Goal: Information Seeking & Learning: Stay updated

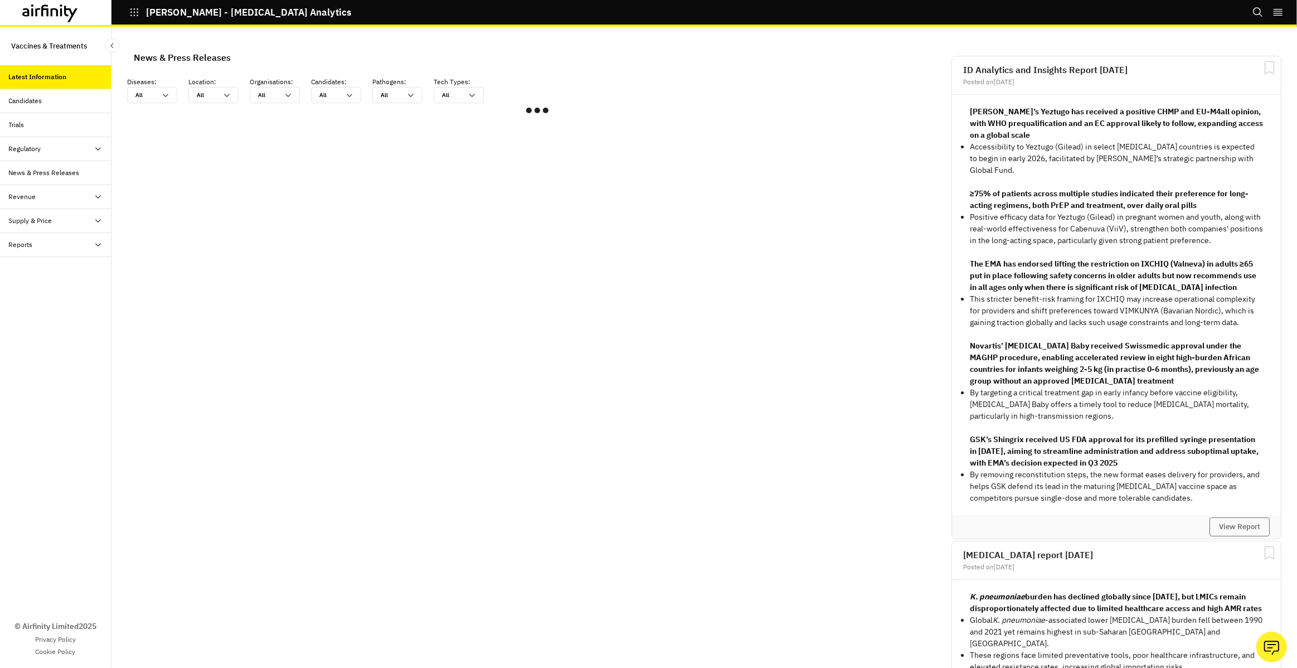
scroll to position [669, 334]
click at [1241, 518] on button "View Report" at bounding box center [1239, 526] width 60 height 19
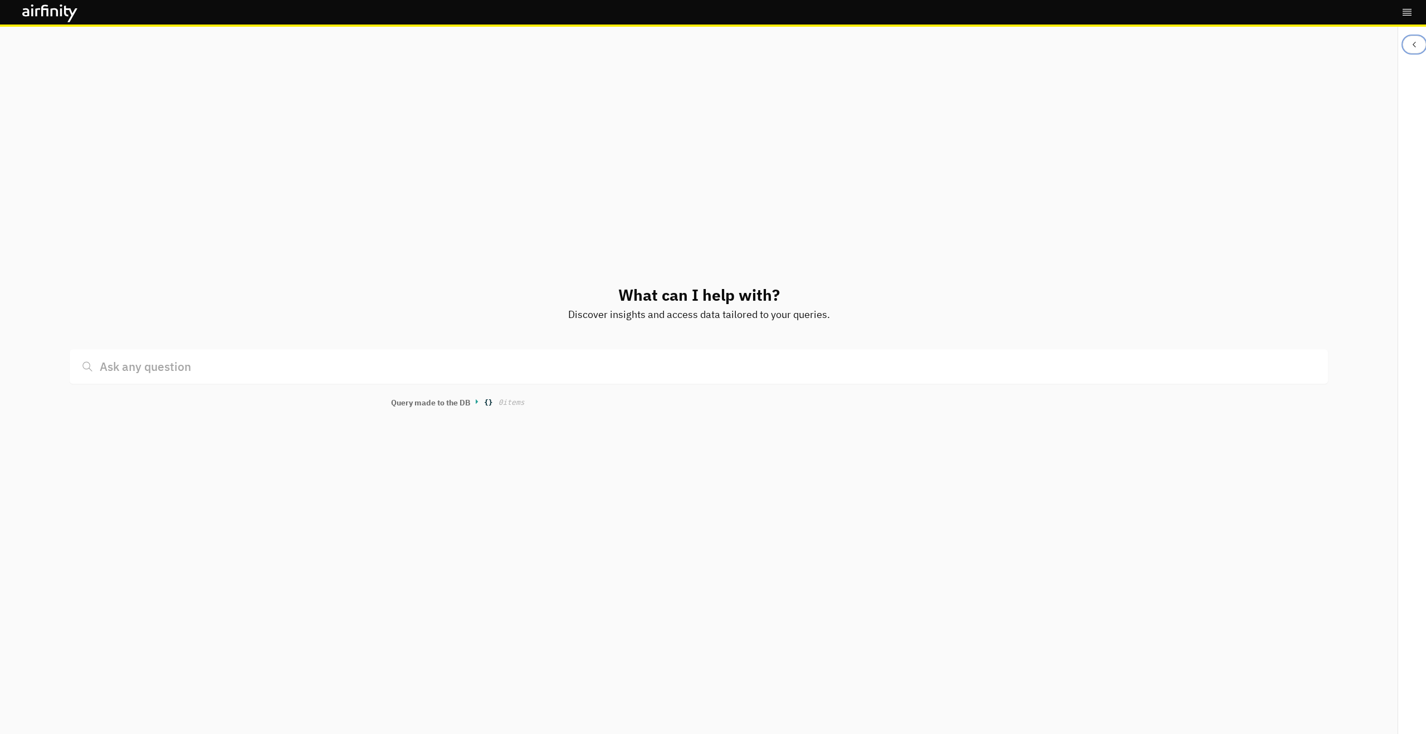
click at [1424, 46] on button "Close Sidebar" at bounding box center [1414, 45] width 23 height 18
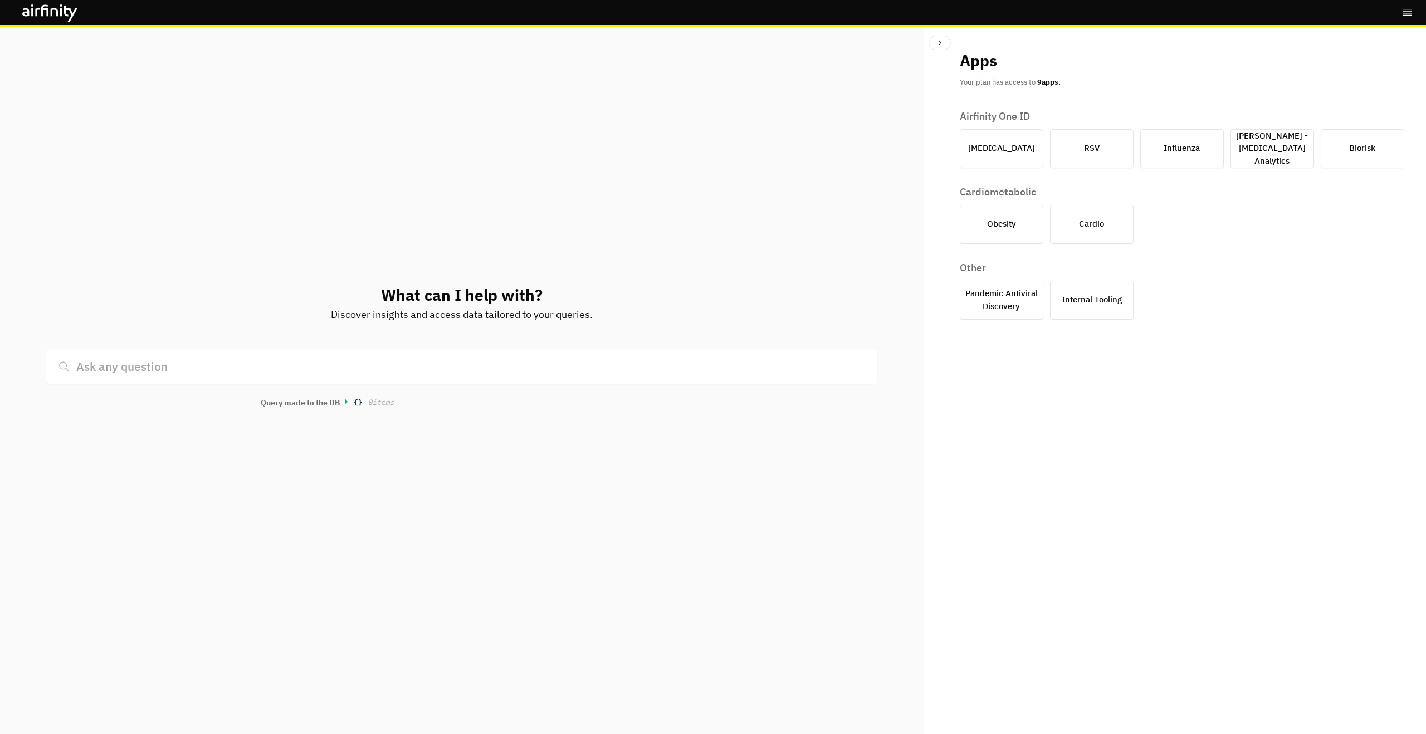
click at [569, 15] on div "Bookmarks Logout" at bounding box center [713, 13] width 1426 height 27
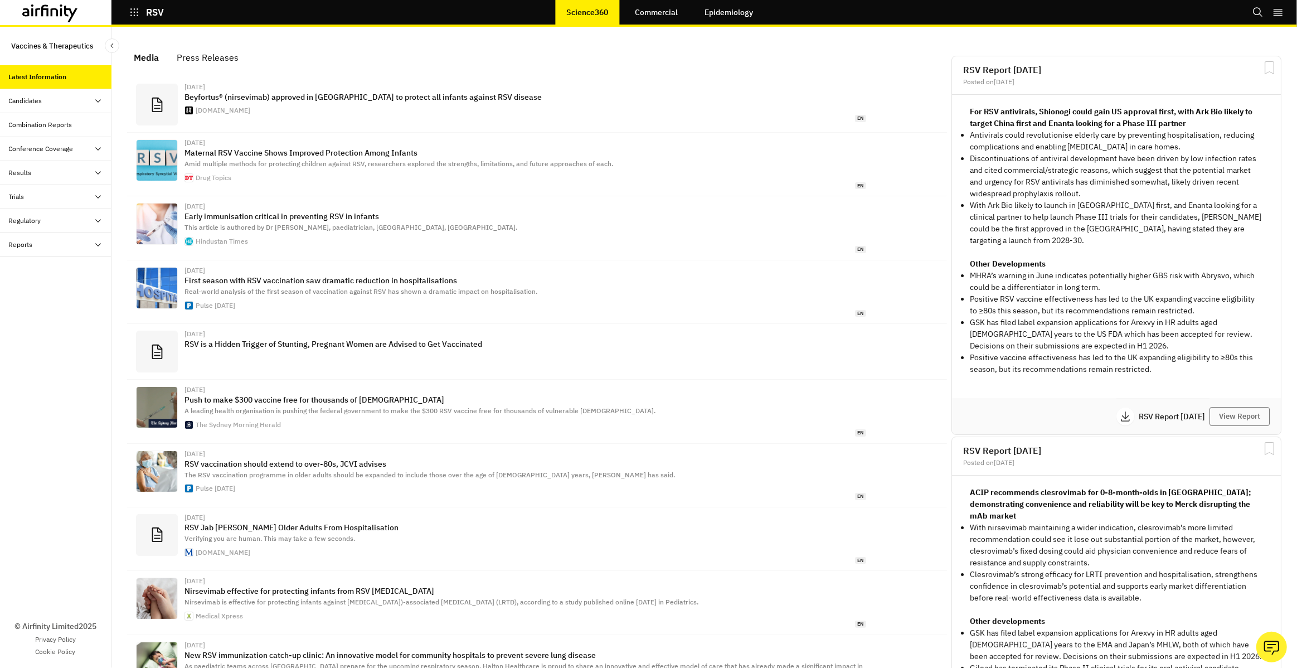
scroll to position [700, 334]
click at [0, 15] on div at bounding box center [55, 12] width 111 height 25
click at [49, 10] on icon at bounding box center [50, 13] width 56 height 18
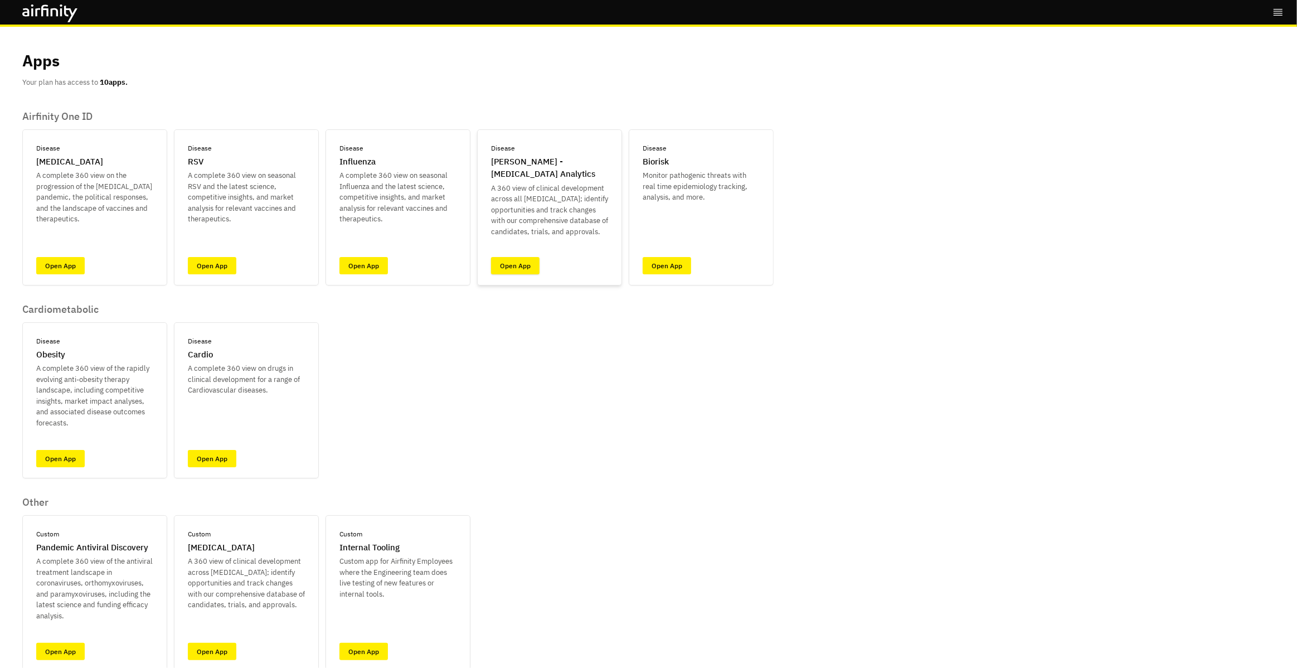
click at [499, 262] on link "Open App" at bounding box center [515, 265] width 48 height 17
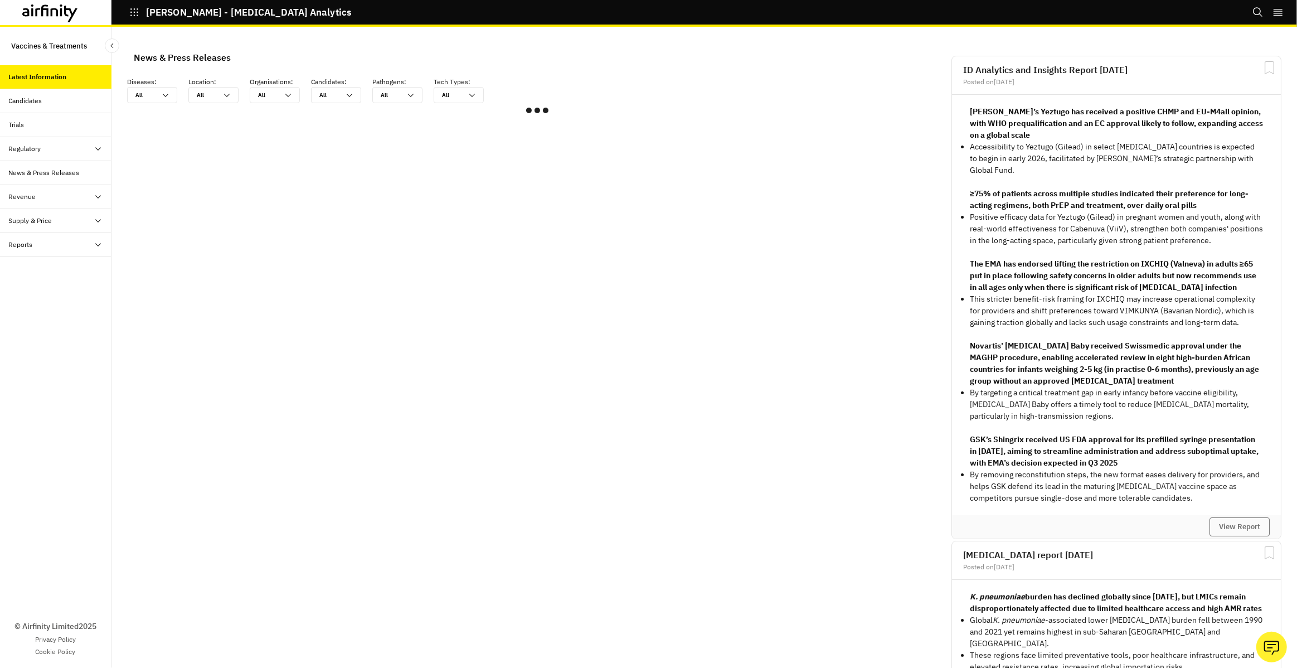
scroll to position [735, 334]
